Goal: Information Seeking & Learning: Learn about a topic

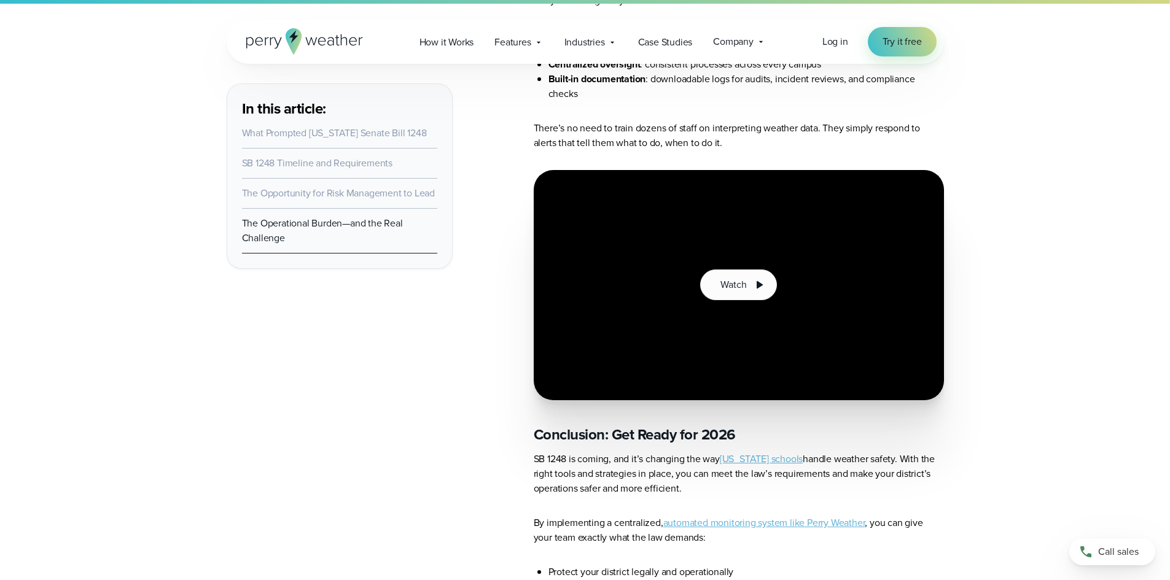
scroll to position [5159, 0]
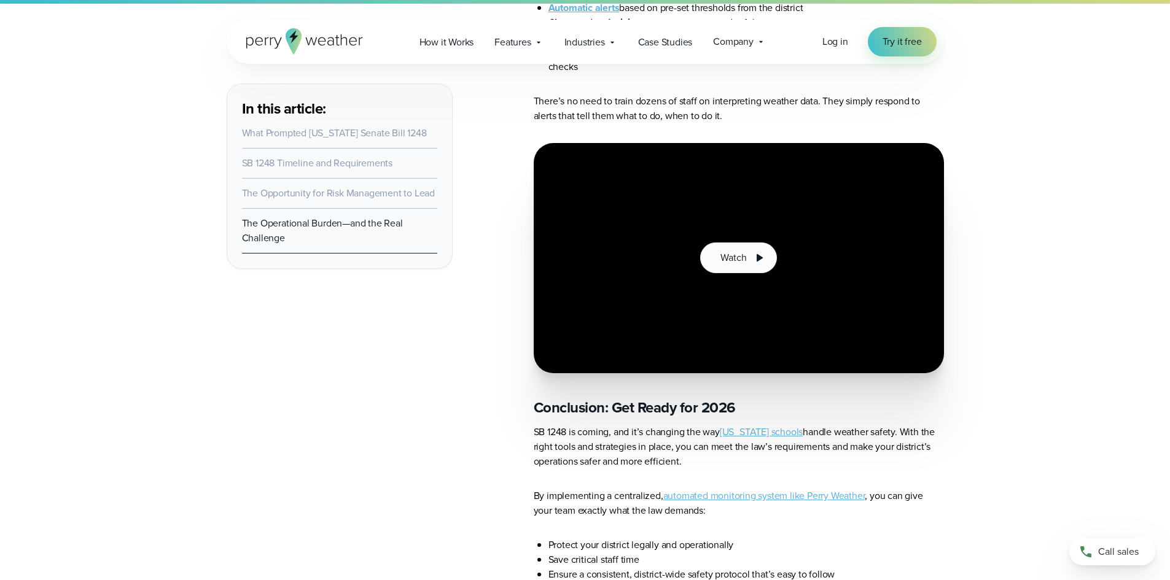
click at [734, 489] on link "automated monitoring system like Perry Weather" at bounding box center [764, 496] width 202 height 14
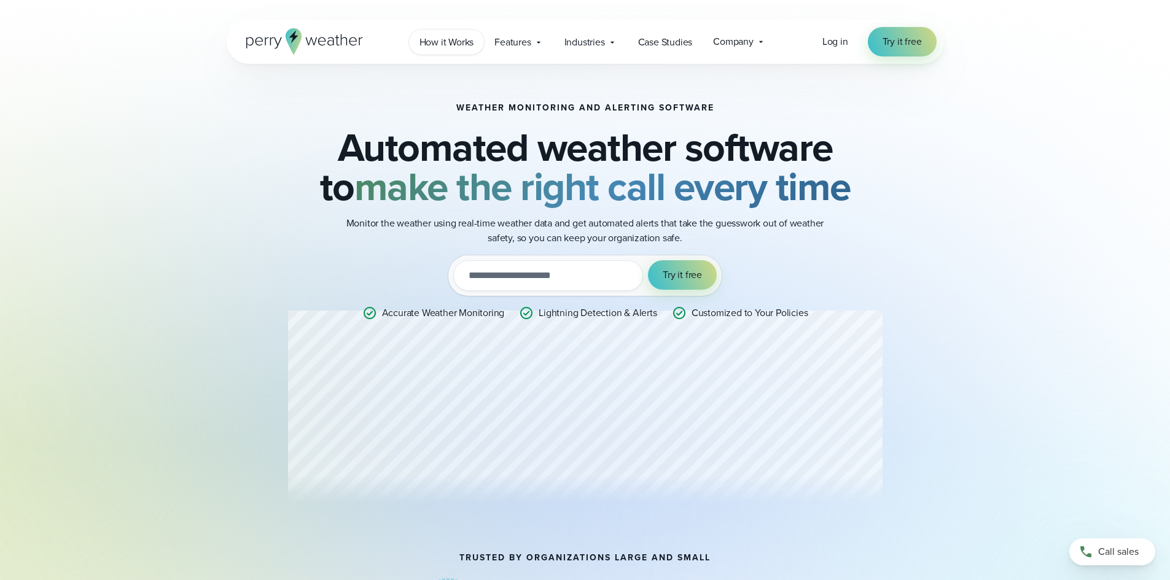
click at [447, 41] on span "How it Works" at bounding box center [446, 42] width 55 height 15
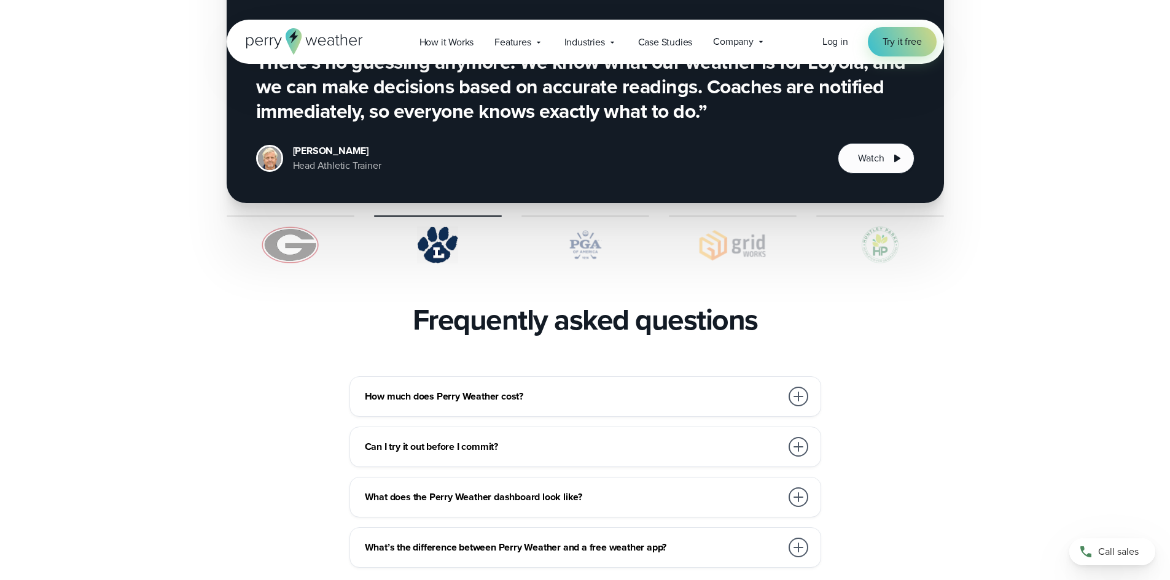
scroll to position [2456, 0]
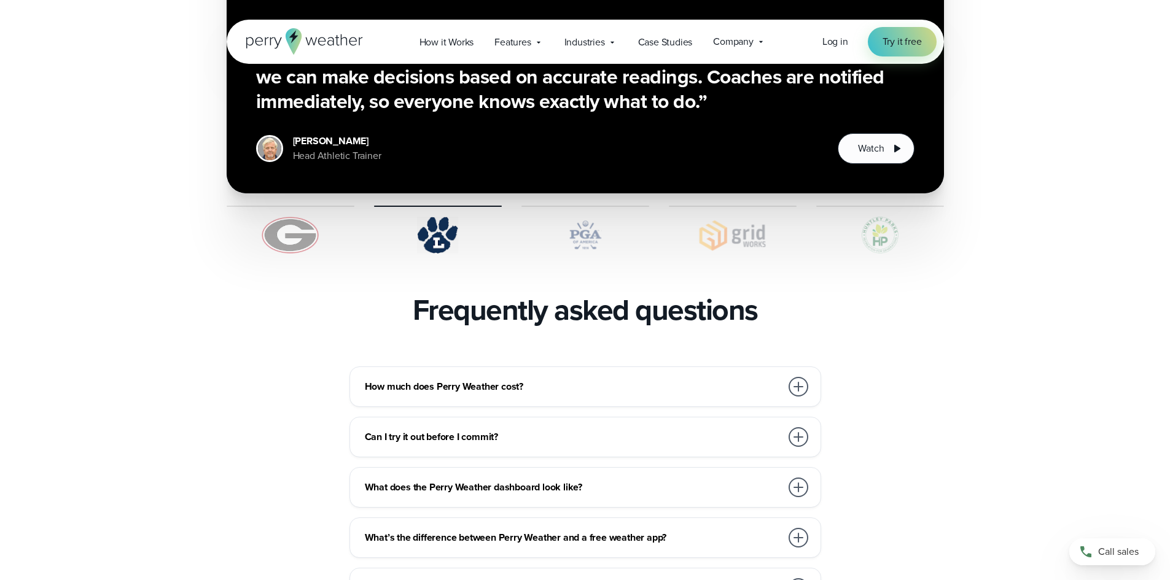
click at [796, 377] on div at bounding box center [799, 387] width 20 height 20
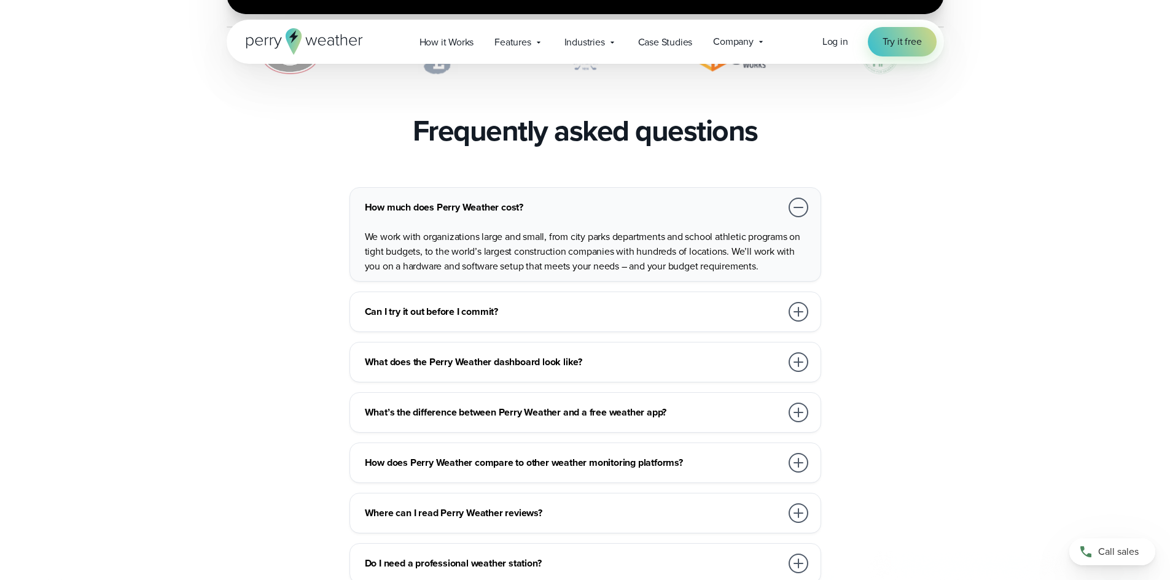
scroll to position [2641, 0]
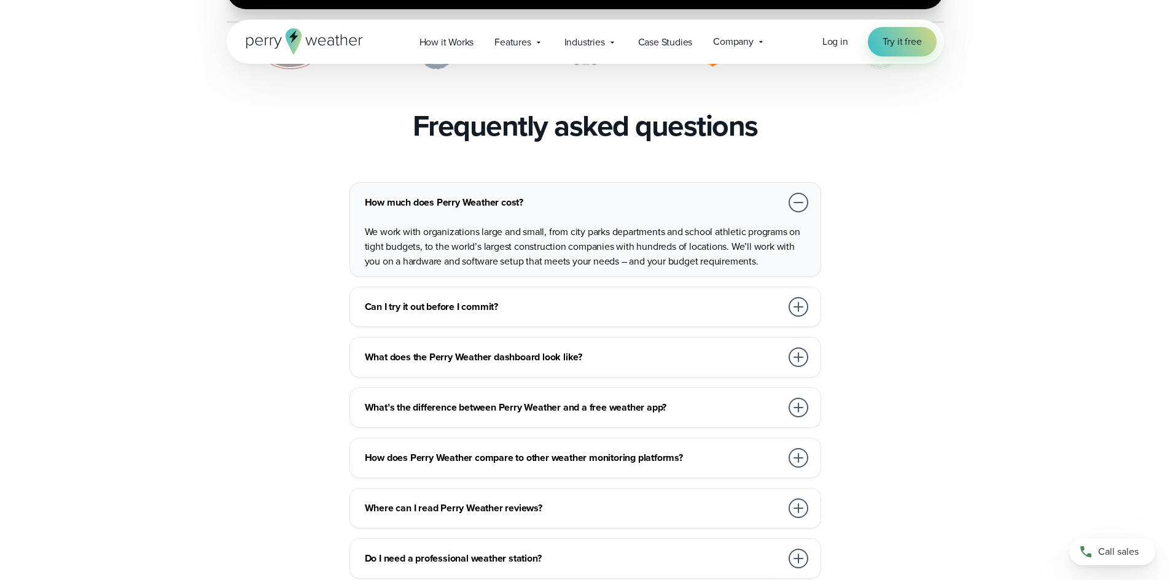
click at [803, 297] on div at bounding box center [799, 307] width 20 height 20
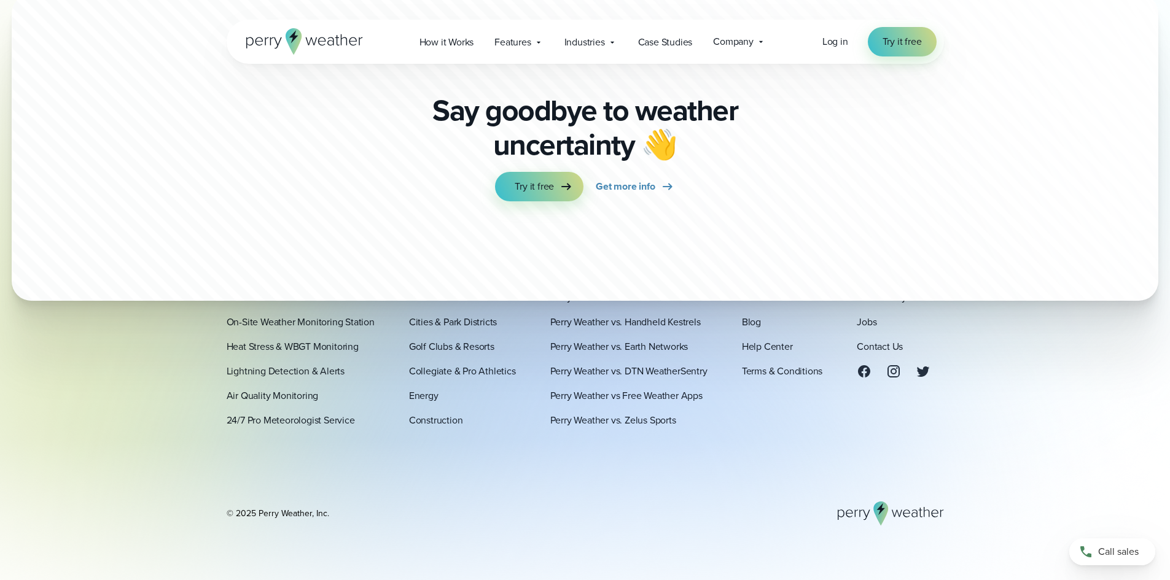
scroll to position [3009, 0]
